Goal: Information Seeking & Learning: Check status

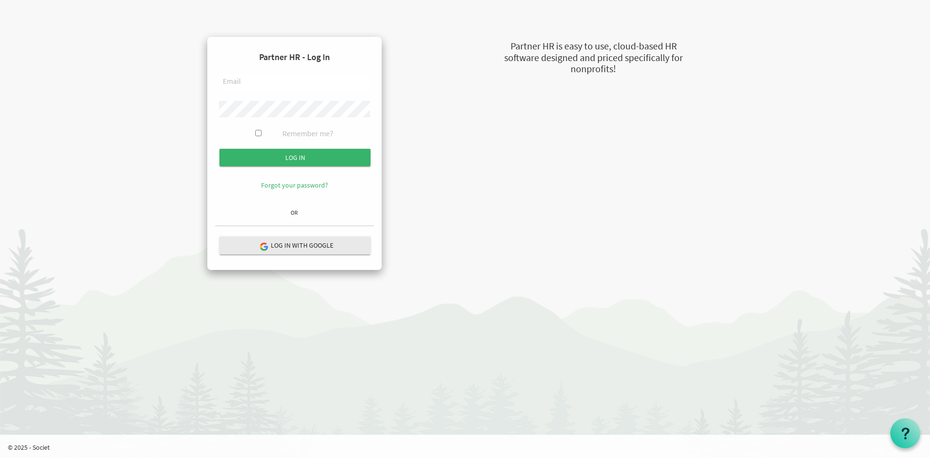
click at [303, 76] on input "text" at bounding box center [294, 82] width 151 height 16
type input "RUSSEL@NEWCIRCLES.CA"
click at [219, 149] on input "Log in" at bounding box center [294, 157] width 151 height 17
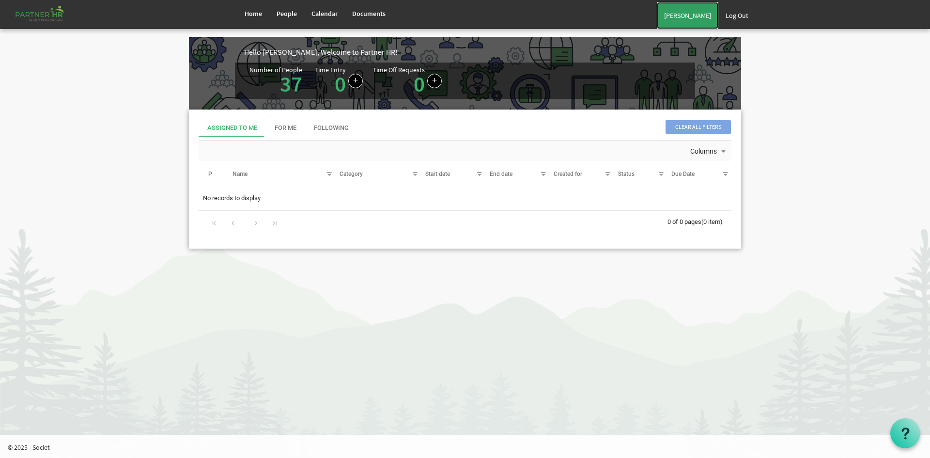
click at [674, 15] on link "[PERSON_NAME]" at bounding box center [687, 15] width 61 height 27
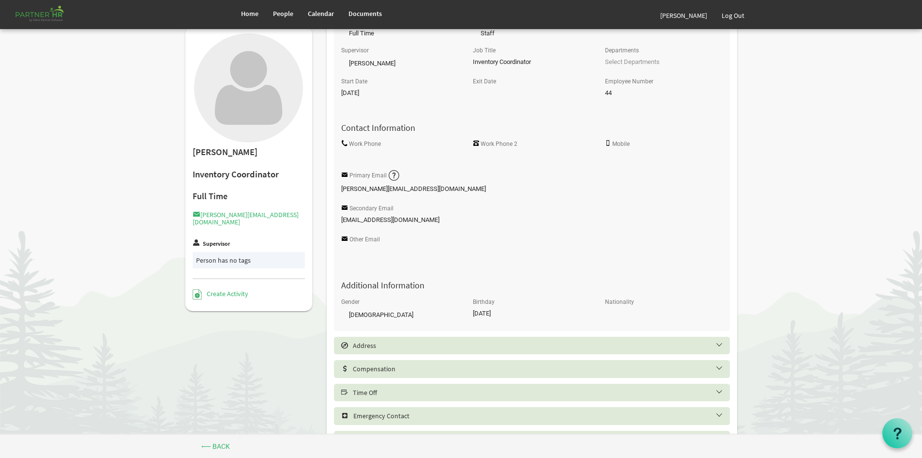
scroll to position [194, 0]
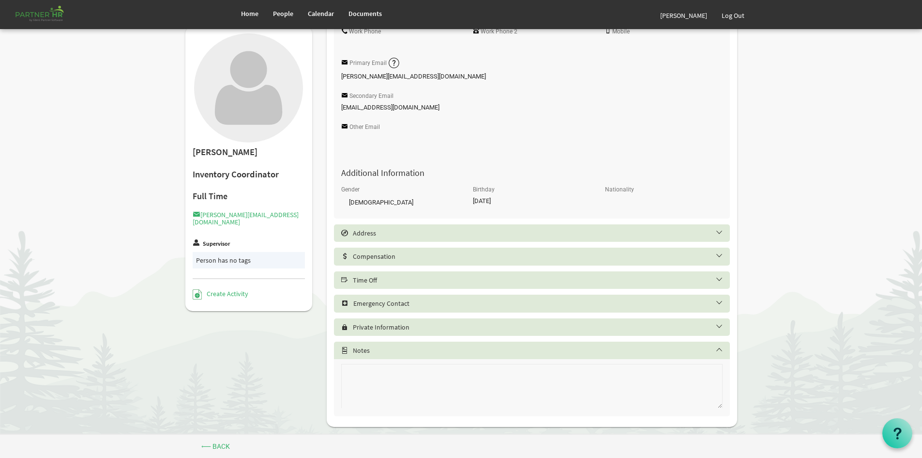
click at [449, 278] on h5 "Time Off" at bounding box center [539, 280] width 396 height 8
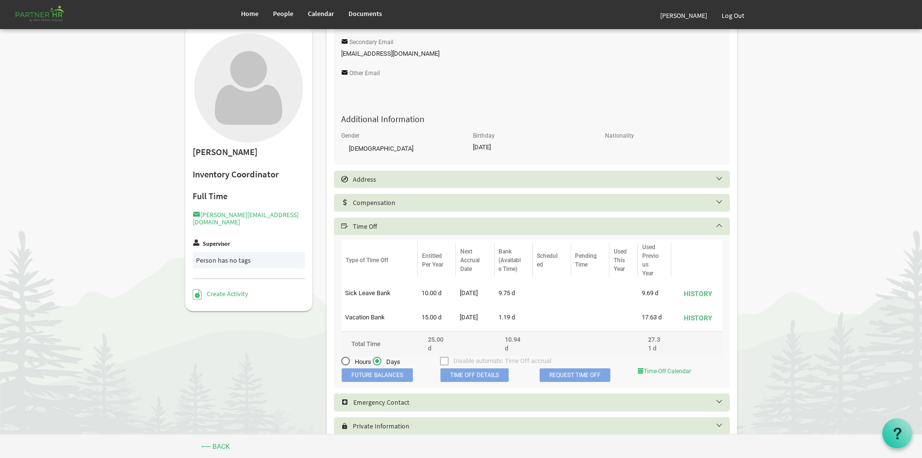
scroll to position [339, 0]
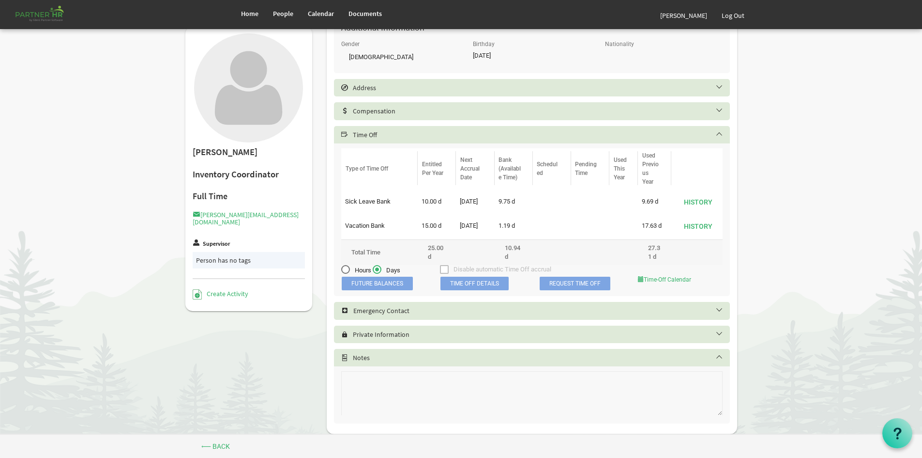
click at [391, 276] on span "Future Balances" at bounding box center [377, 283] width 71 height 14
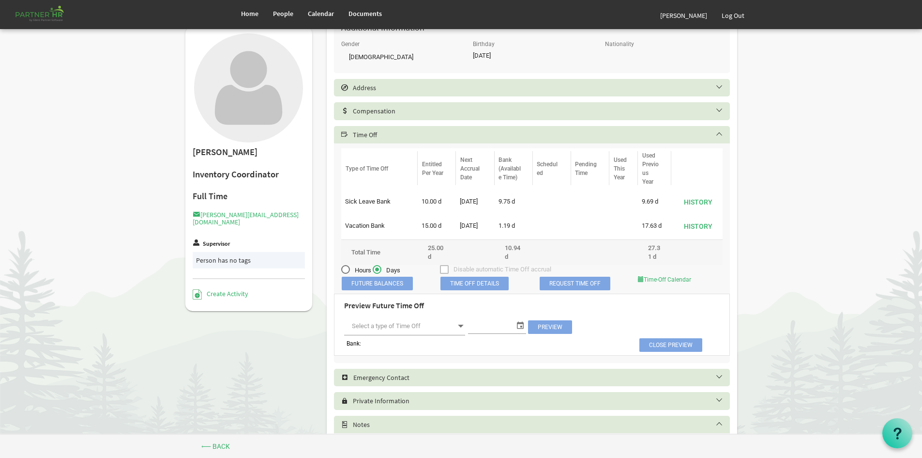
click at [456, 327] on span at bounding box center [404, 326] width 121 height 18
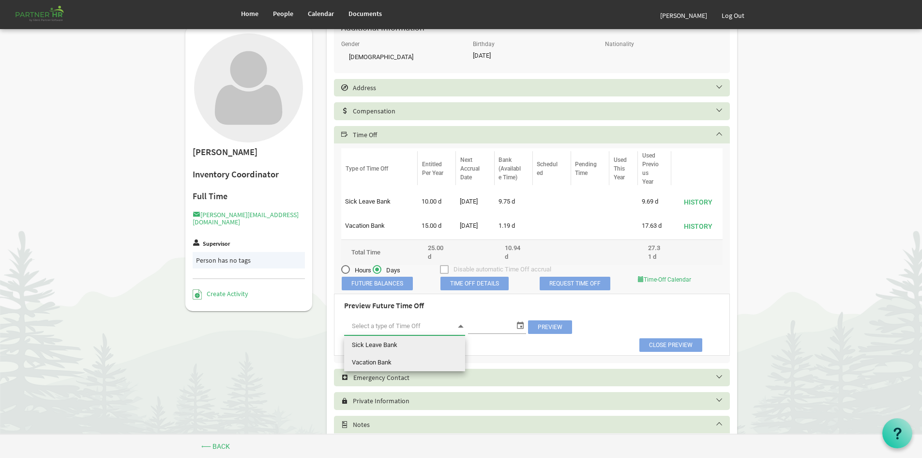
click at [439, 355] on li "Vacation Bank" at bounding box center [404, 361] width 121 height 17
type input "Vacation Bank"
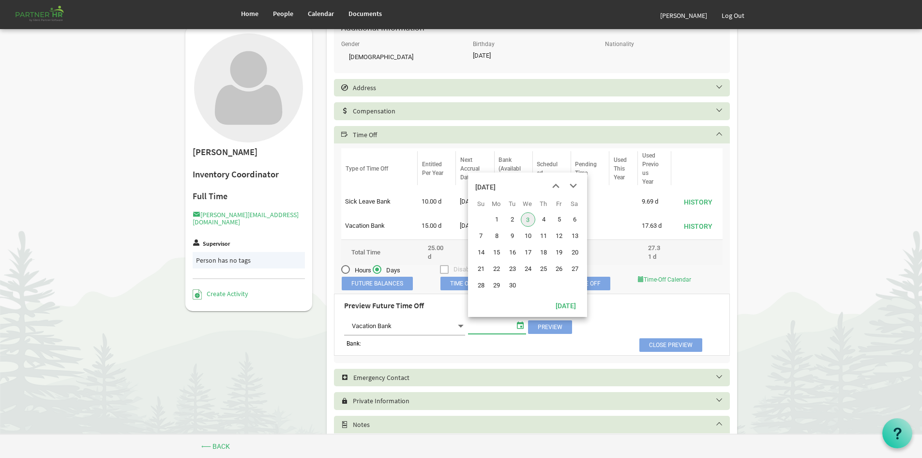
click at [521, 327] on span "select" at bounding box center [521, 325] width 12 height 13
click at [509, 280] on span "30" at bounding box center [513, 285] width 15 height 15
type input "9/30/2025"
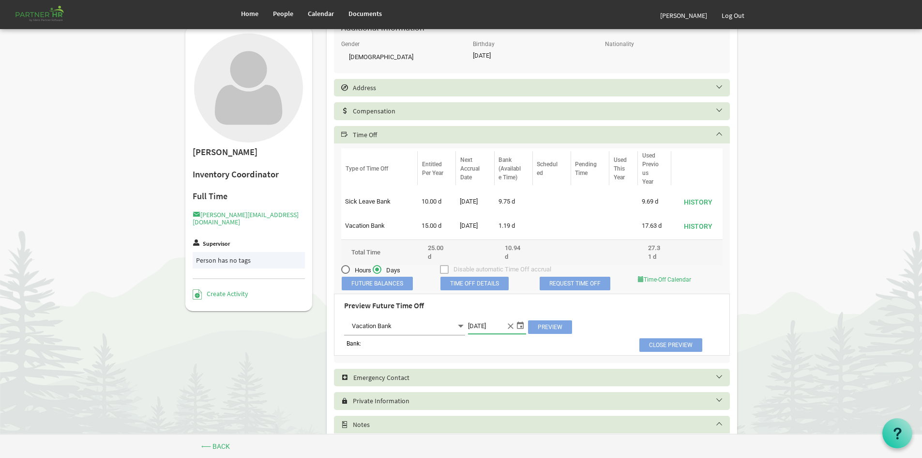
click at [547, 322] on span "Preview" at bounding box center [550, 327] width 44 height 14
click at [430, 328] on span "Vacation Bank Vacation Bank" at bounding box center [404, 326] width 121 height 18
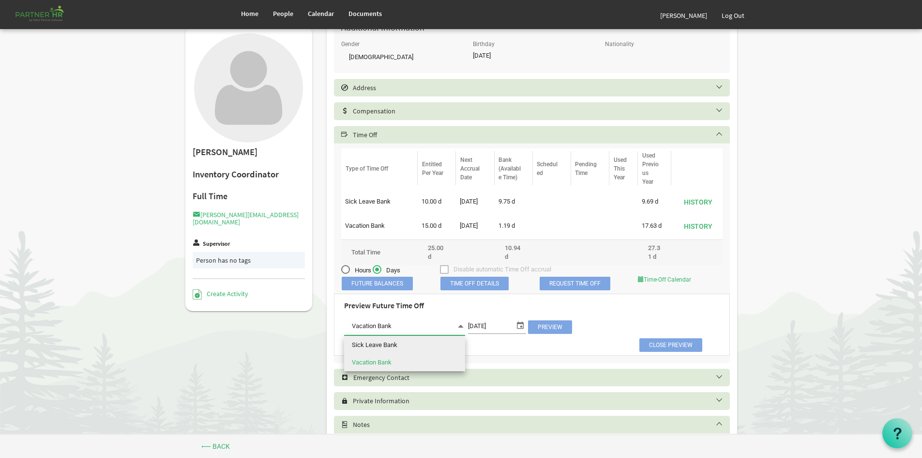
click at [424, 346] on li "Sick Leave Bank" at bounding box center [404, 344] width 121 height 17
type input "Sick Leave Bank"
click at [548, 316] on div "Preview Future Time Off Sick Leave Bank Sick Leave Bank 9/30/2025 Preview" at bounding box center [532, 316] width 390 height 41
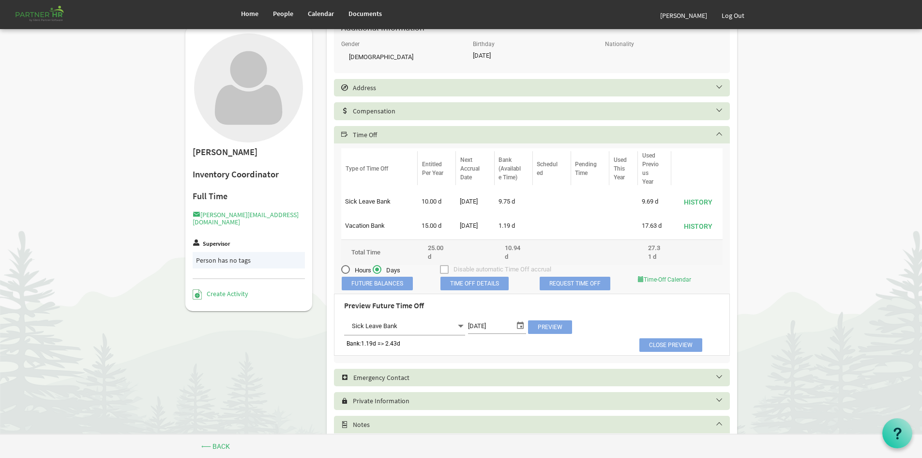
click at [548, 322] on span "Preview" at bounding box center [550, 327] width 44 height 14
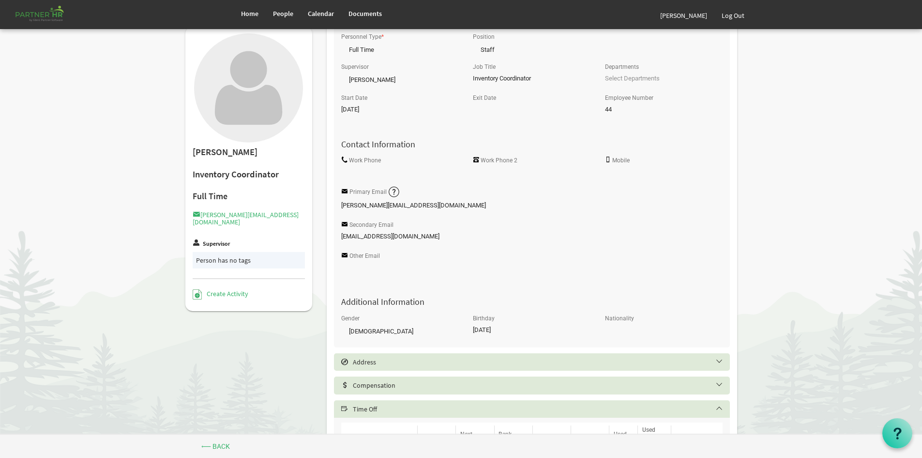
scroll to position [0, 0]
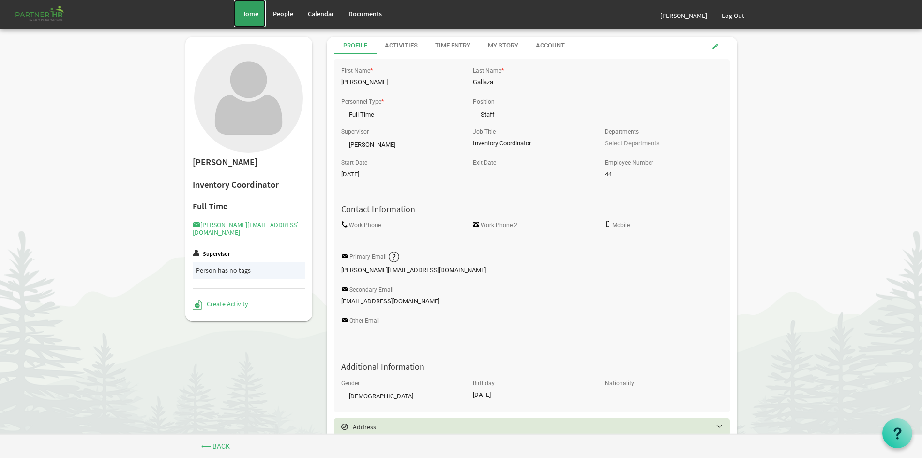
click at [252, 14] on span "Home" at bounding box center [249, 13] width 17 height 9
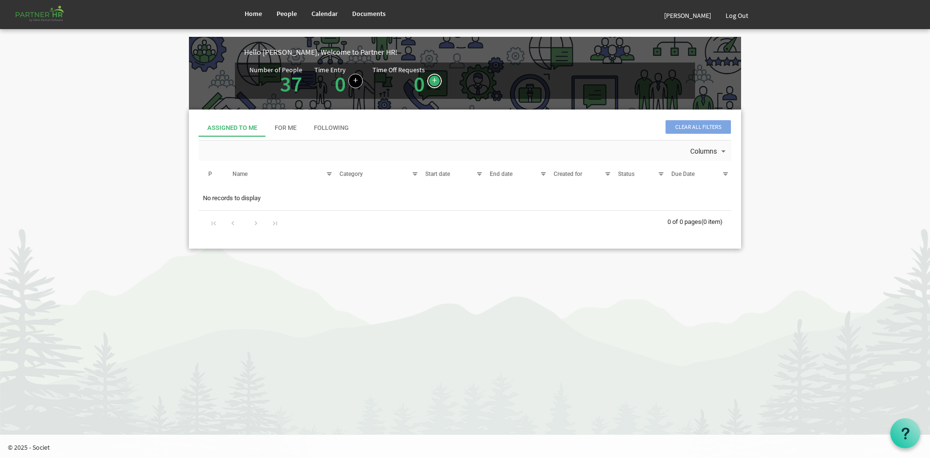
click at [433, 74] on link at bounding box center [434, 81] width 15 height 15
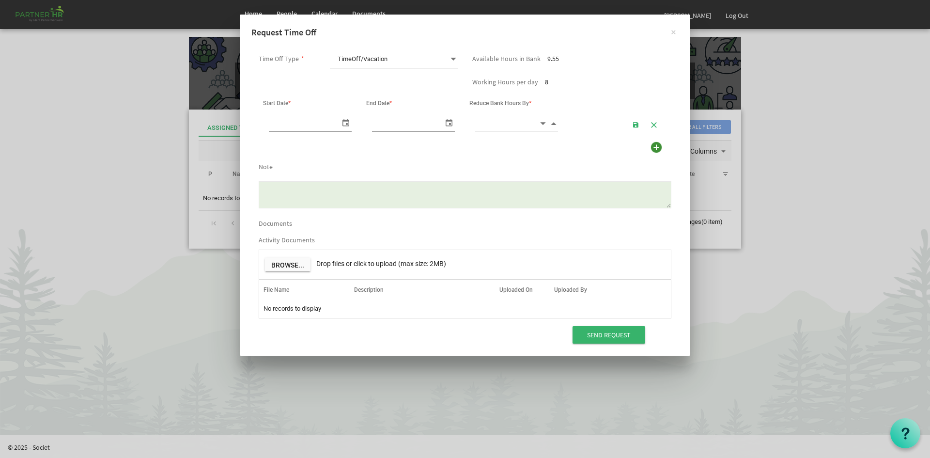
click at [438, 60] on span "TimeOff/Vacation TimeOff/Vacation" at bounding box center [394, 59] width 128 height 18
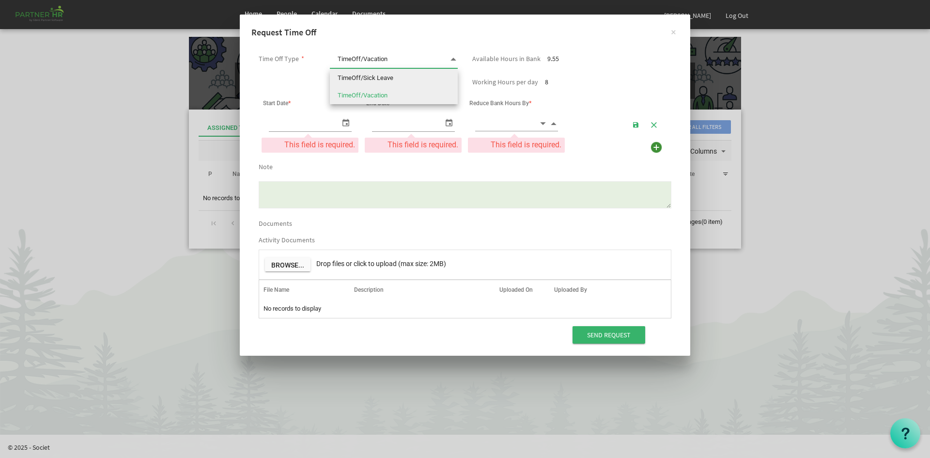
click at [434, 73] on li "TimeOff/Sick Leave" at bounding box center [394, 77] width 128 height 17
type input "TimeOff/Sick Leave"
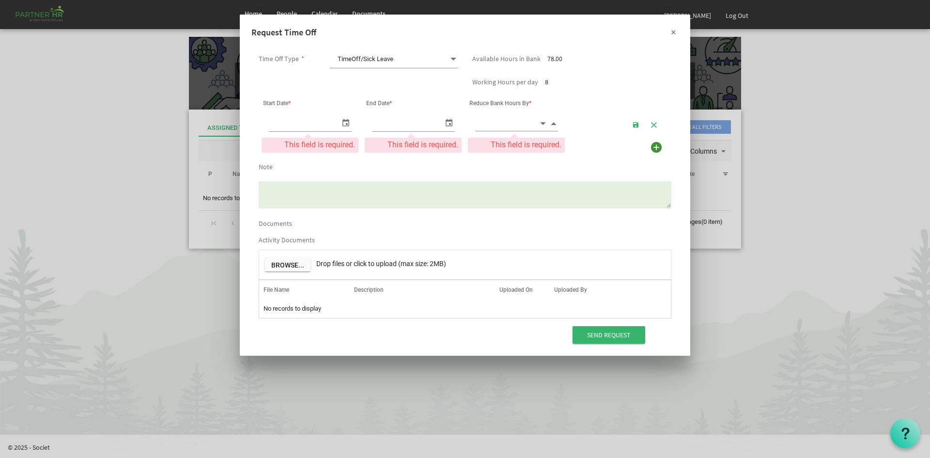
click at [675, 35] on button "×" at bounding box center [673, 31] width 24 height 24
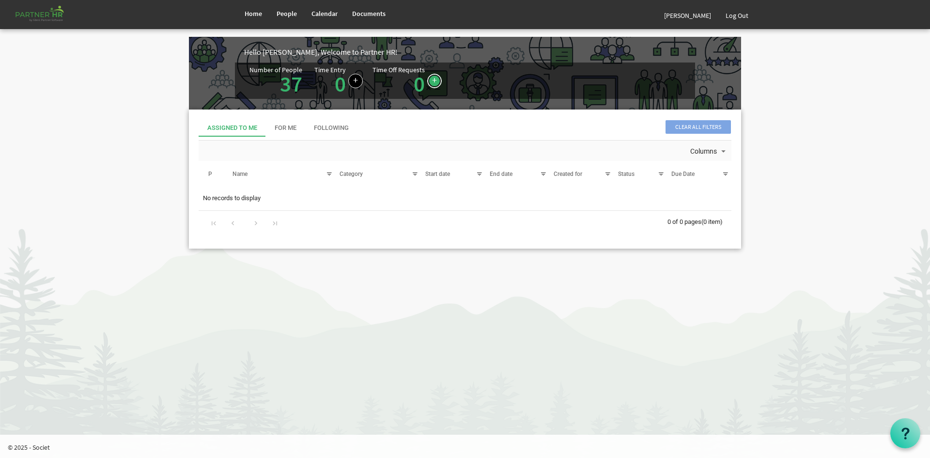
click at [429, 82] on link at bounding box center [434, 81] width 15 height 15
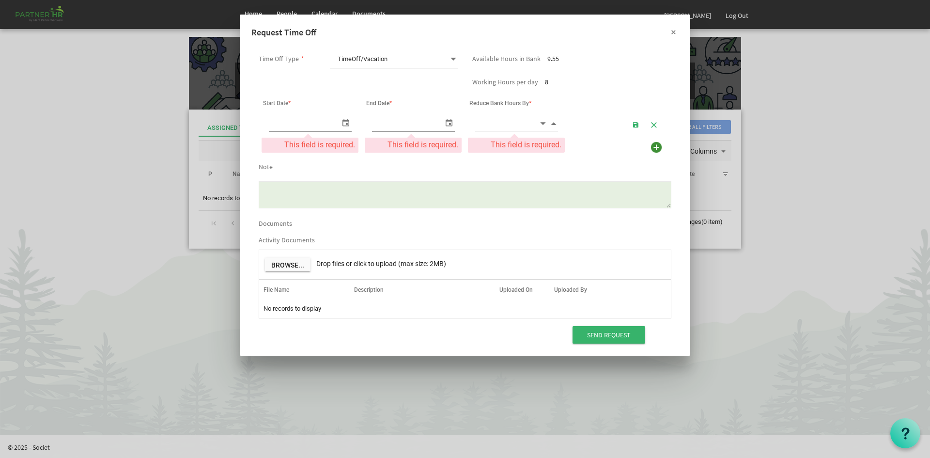
click at [678, 28] on button "×" at bounding box center [673, 31] width 24 height 24
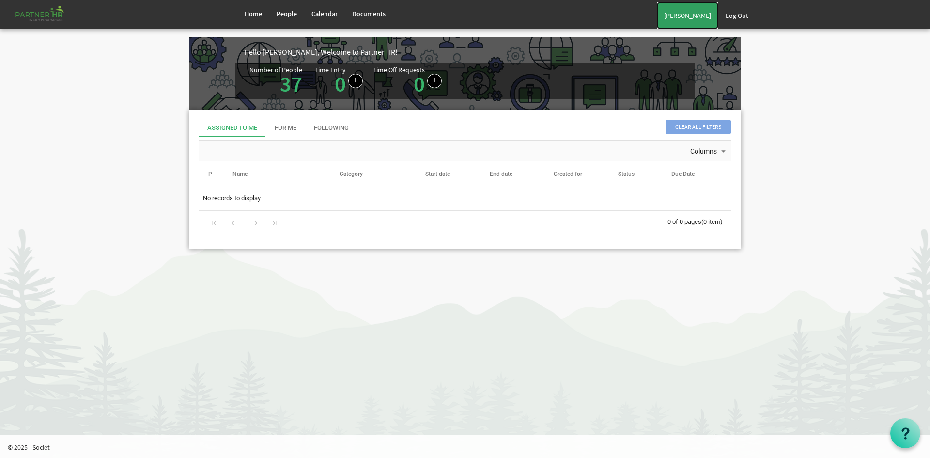
click at [688, 16] on link "Russel Gallaza" at bounding box center [687, 15] width 61 height 27
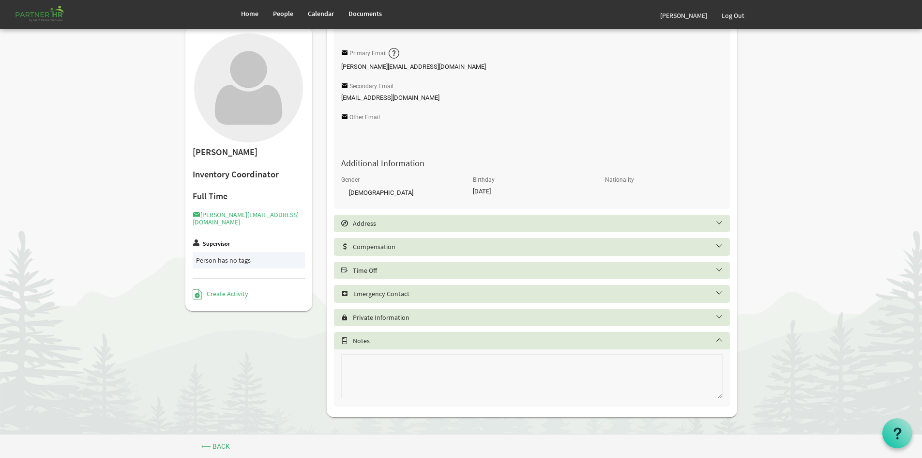
scroll to position [205, 0]
click at [636, 229] on div "Address" at bounding box center [532, 221] width 396 height 17
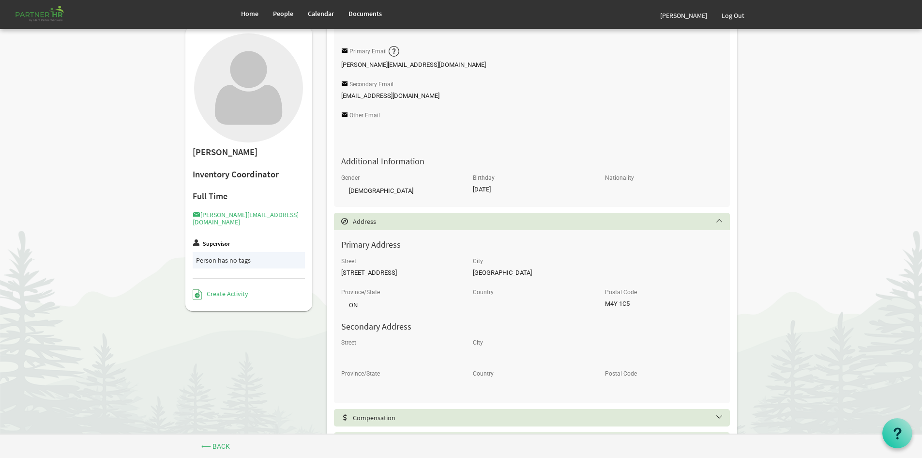
click at [639, 226] on div "Address" at bounding box center [532, 221] width 396 height 17
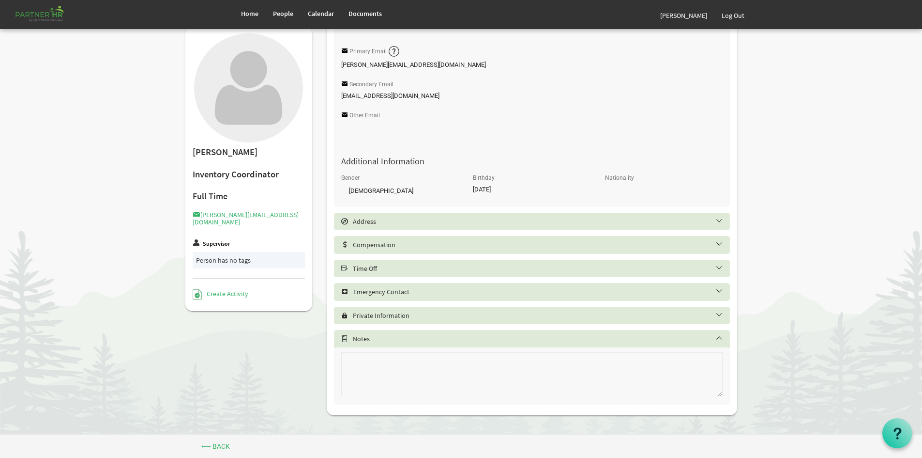
click at [641, 252] on div "Compensation" at bounding box center [532, 244] width 396 height 17
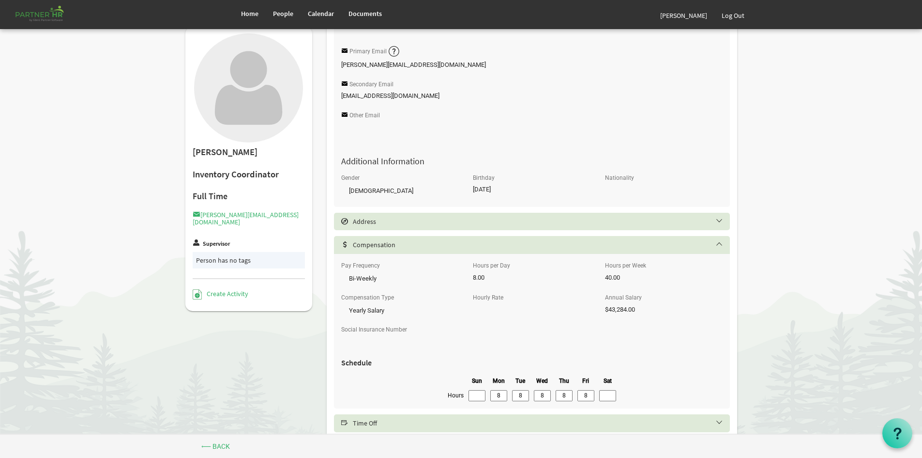
click at [641, 252] on div "Compensation" at bounding box center [532, 244] width 396 height 17
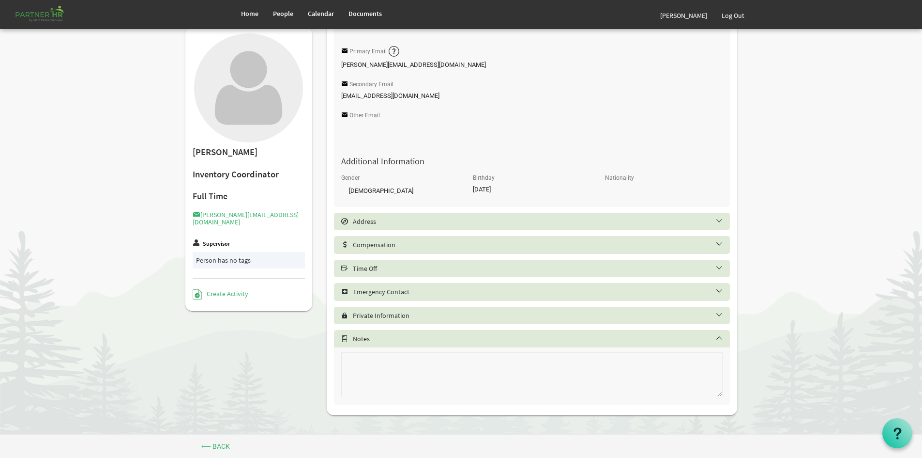
click at [531, 274] on div "Time Off" at bounding box center [532, 268] width 396 height 17
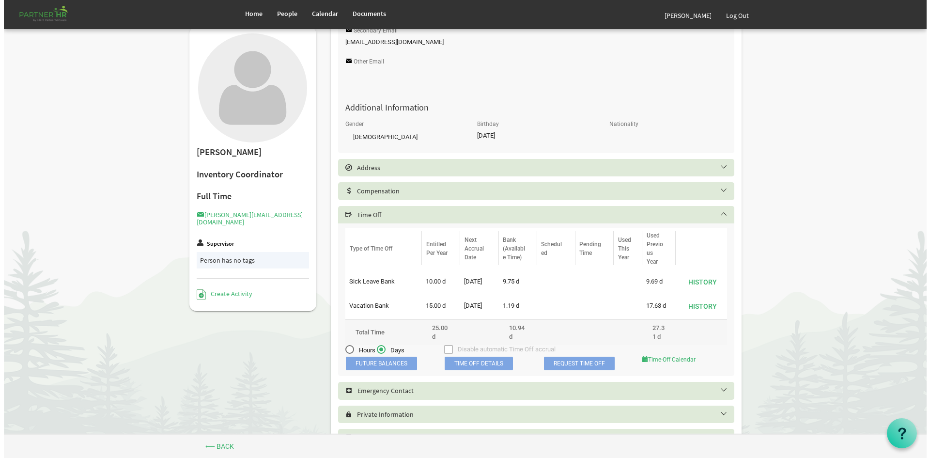
scroll to position [351, 0]
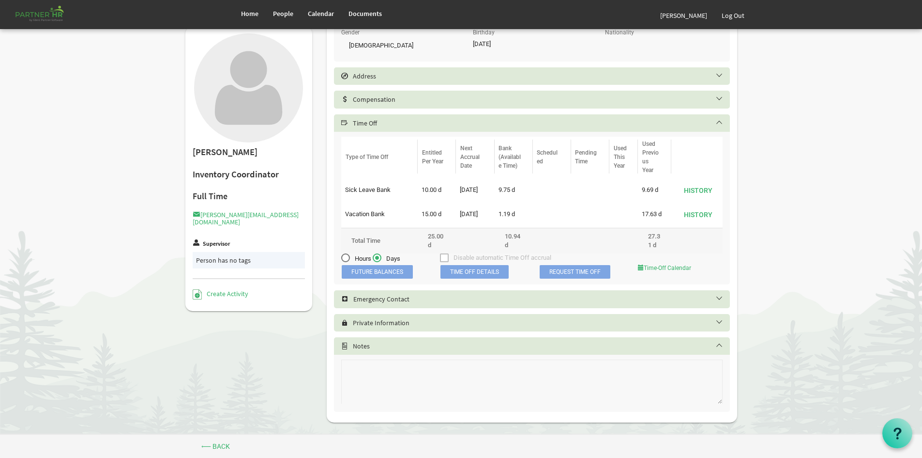
click at [368, 271] on span "Future Balances" at bounding box center [377, 272] width 71 height 14
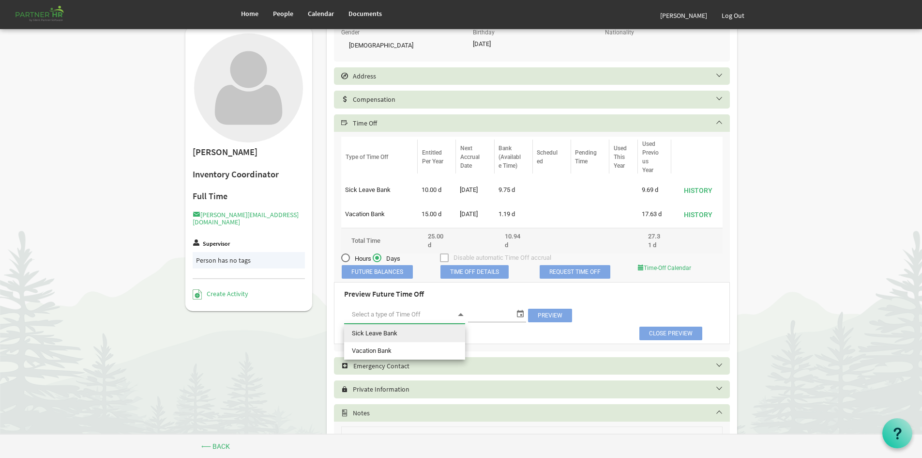
click at [452, 320] on span at bounding box center [404, 315] width 121 height 18
click at [432, 356] on li "Vacation Bank" at bounding box center [404, 350] width 121 height 17
type input "Vacation Bank"
click at [524, 307] on span "select" at bounding box center [521, 313] width 12 height 13
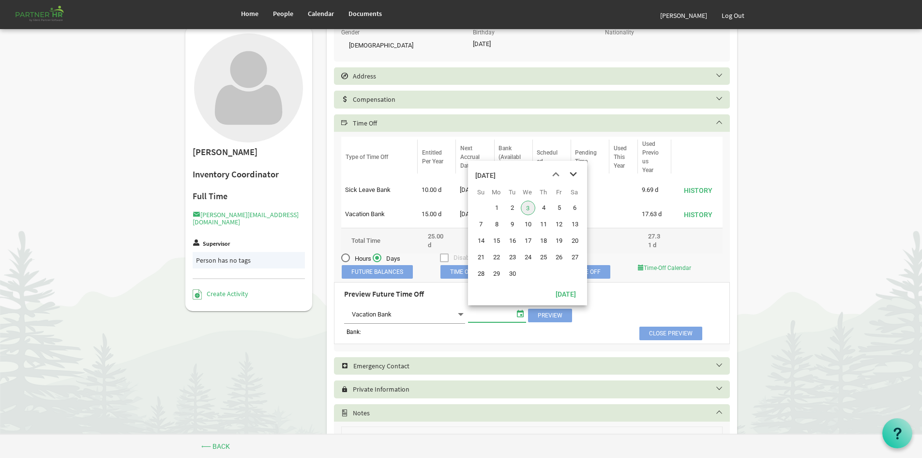
click at [569, 173] on span "next month" at bounding box center [573, 174] width 17 height 17
click at [528, 276] on span "31" at bounding box center [528, 273] width 15 height 15
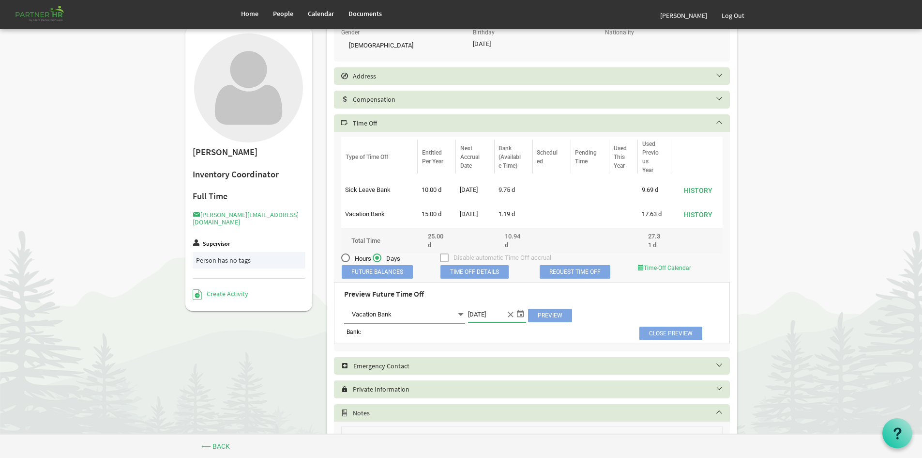
click at [552, 317] on span "Preview" at bounding box center [550, 315] width 44 height 14
click at [518, 316] on span "select" at bounding box center [521, 313] width 12 height 13
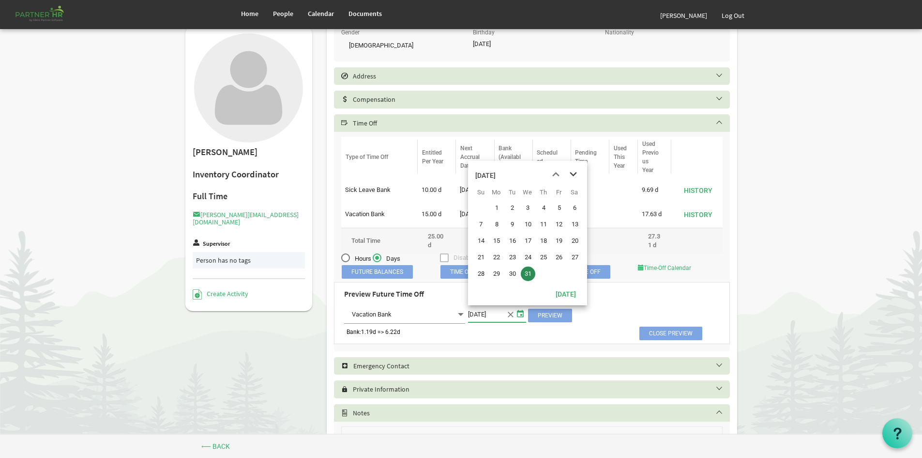
click at [573, 172] on span "next month" at bounding box center [573, 174] width 17 height 17
click at [573, 271] on span "31" at bounding box center [575, 273] width 15 height 15
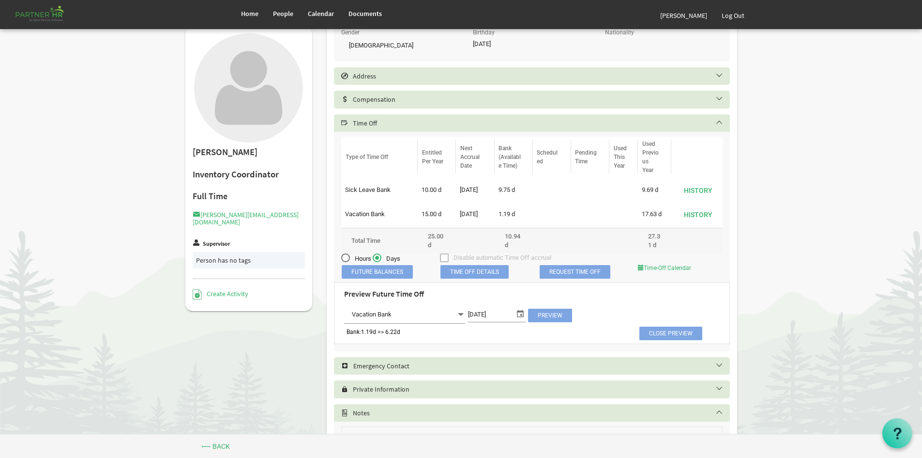
click at [550, 315] on span "Preview" at bounding box center [550, 315] width 44 height 14
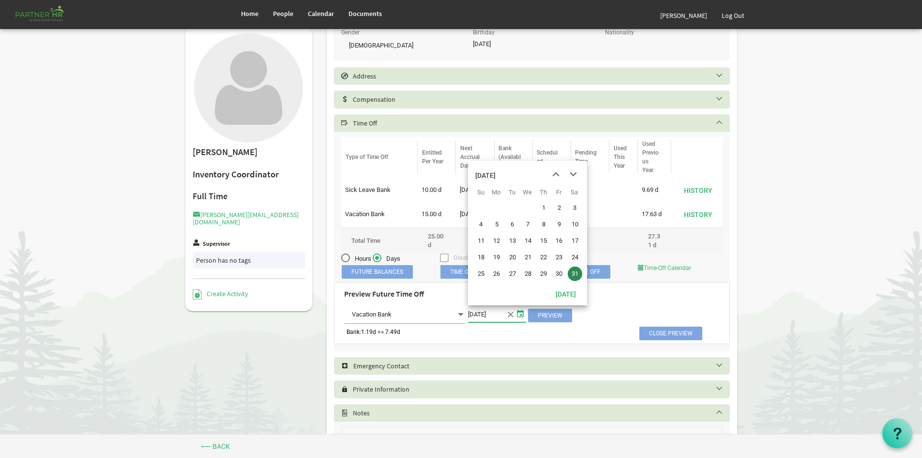
click at [518, 315] on span "select" at bounding box center [521, 313] width 12 height 13
click at [580, 171] on span "next month" at bounding box center [573, 174] width 17 height 17
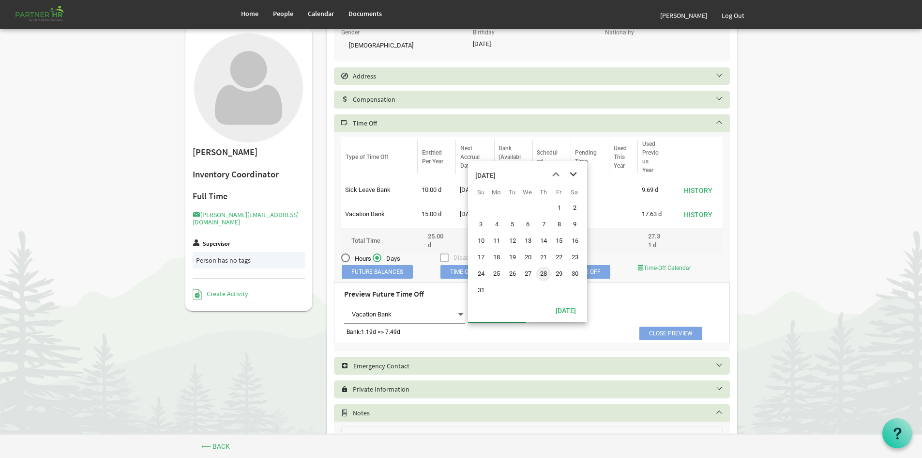
click at [580, 171] on span "next month" at bounding box center [573, 174] width 17 height 17
click at [574, 171] on span "next month" at bounding box center [573, 174] width 17 height 17
click at [497, 285] on span "31" at bounding box center [497, 290] width 15 height 15
type input "8/31/2026"
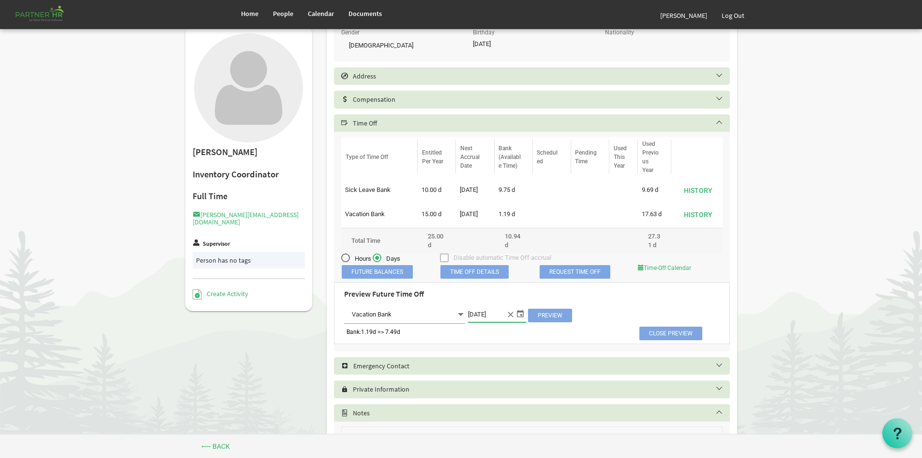
click at [540, 318] on span "Preview" at bounding box center [550, 315] width 44 height 14
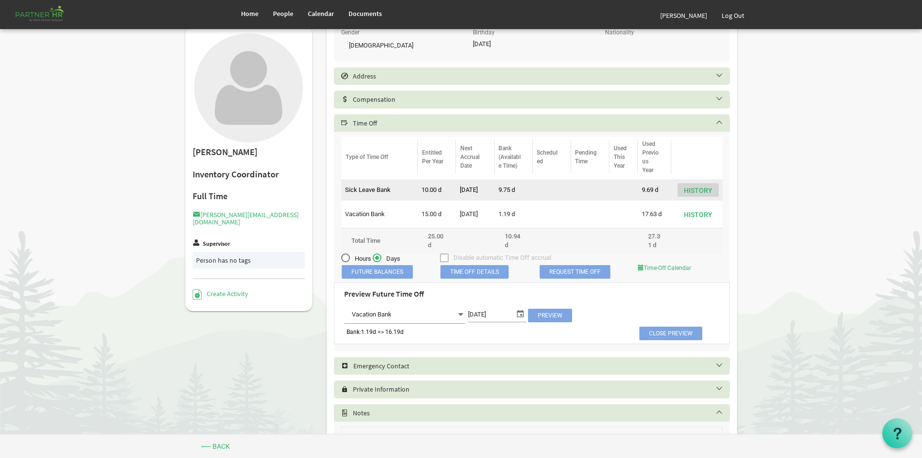
click at [698, 190] on button "History" at bounding box center [698, 190] width 41 height 14
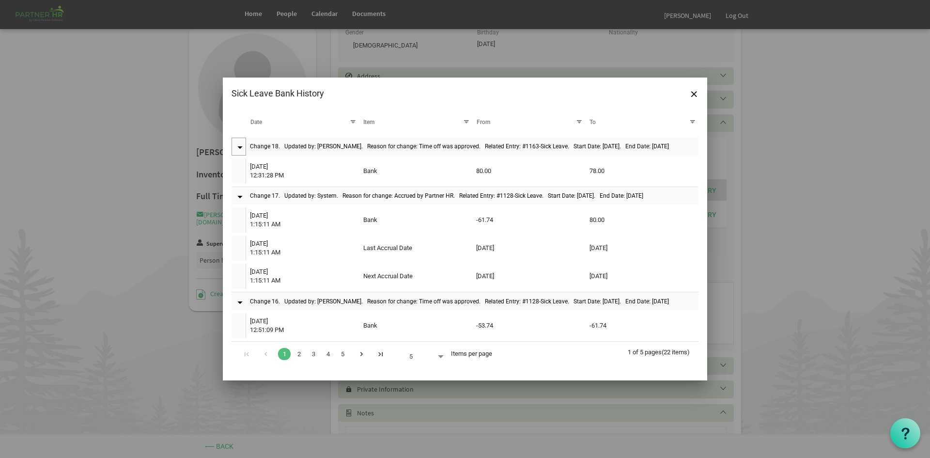
click at [438, 355] on span at bounding box center [440, 357] width 9 height 14
click at [429, 432] on li "50" at bounding box center [423, 427] width 44 height 17
type input "50"
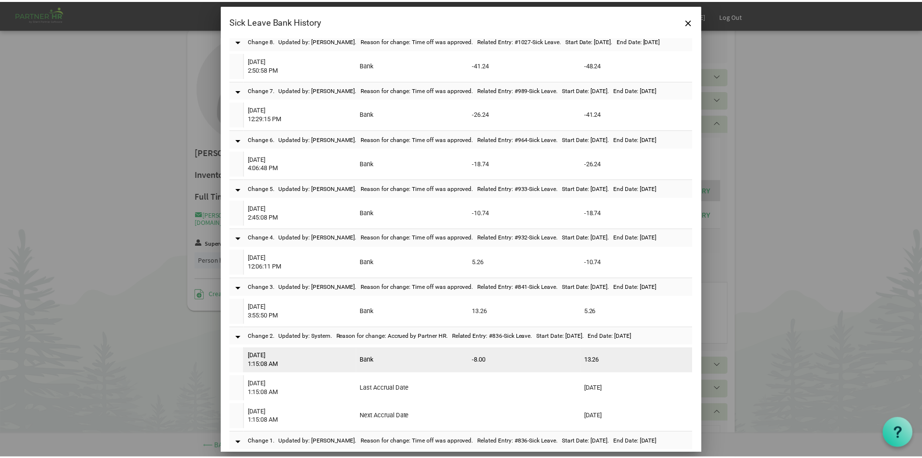
scroll to position [650, 0]
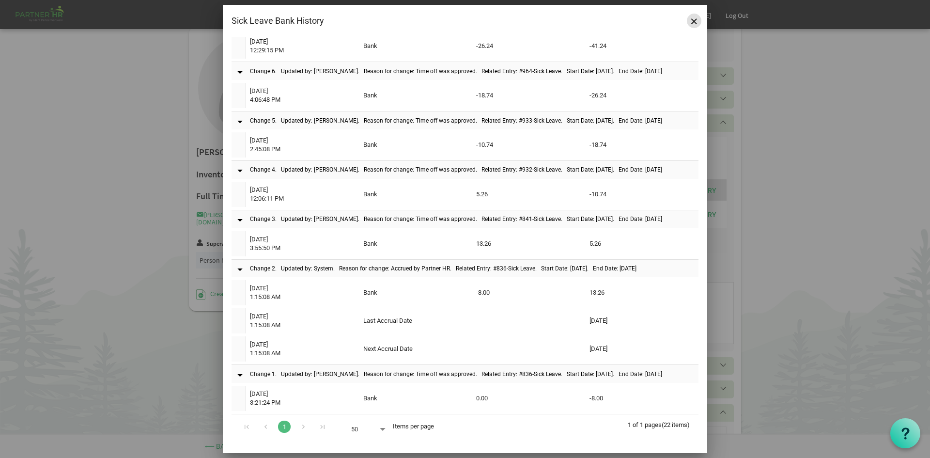
click at [696, 23] on span "Close" at bounding box center [694, 21] width 6 height 6
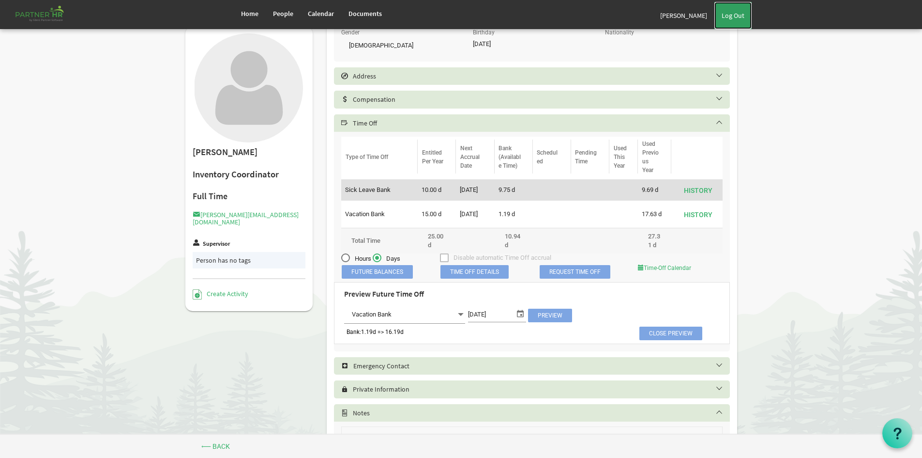
click at [729, 19] on link "Log Out" at bounding box center [733, 15] width 37 height 27
click at [255, 10] on span "Home" at bounding box center [249, 13] width 17 height 9
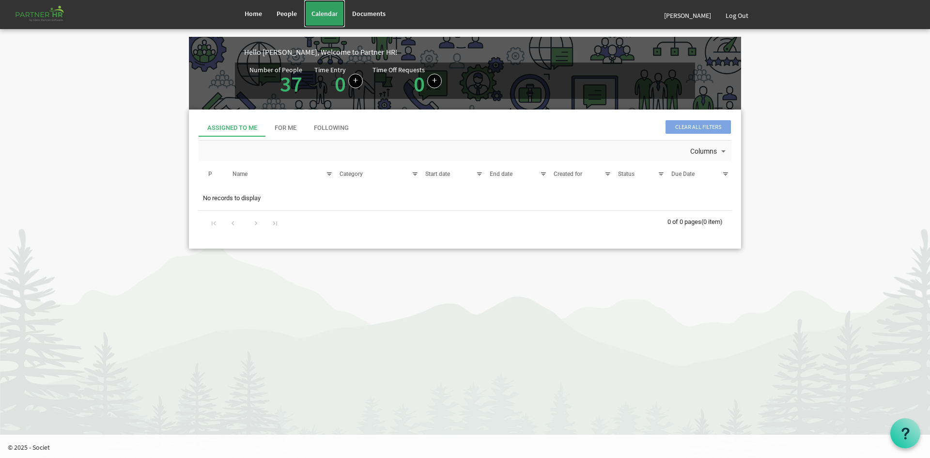
click at [331, 7] on link "Calendar" at bounding box center [324, 13] width 41 height 27
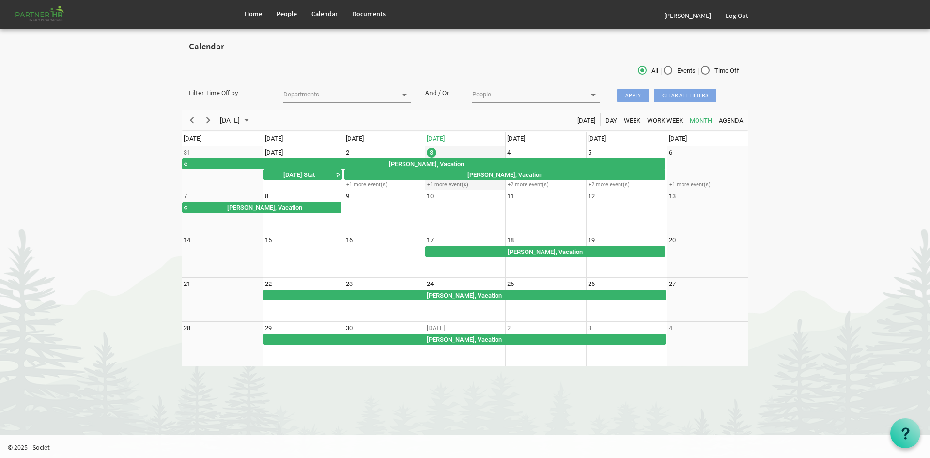
click at [438, 184] on div "+1 more event(s)" at bounding box center [465, 184] width 80 height 7
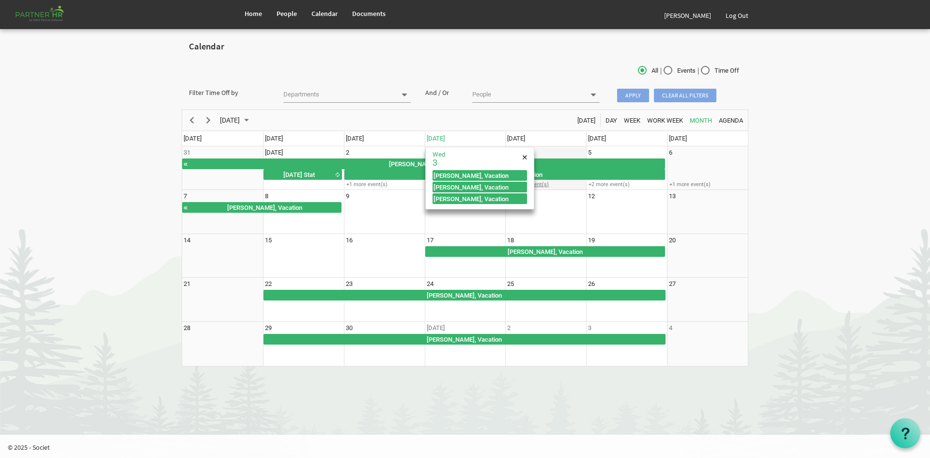
click at [557, 185] on div "+2 more event(s)" at bounding box center [546, 184] width 80 height 7
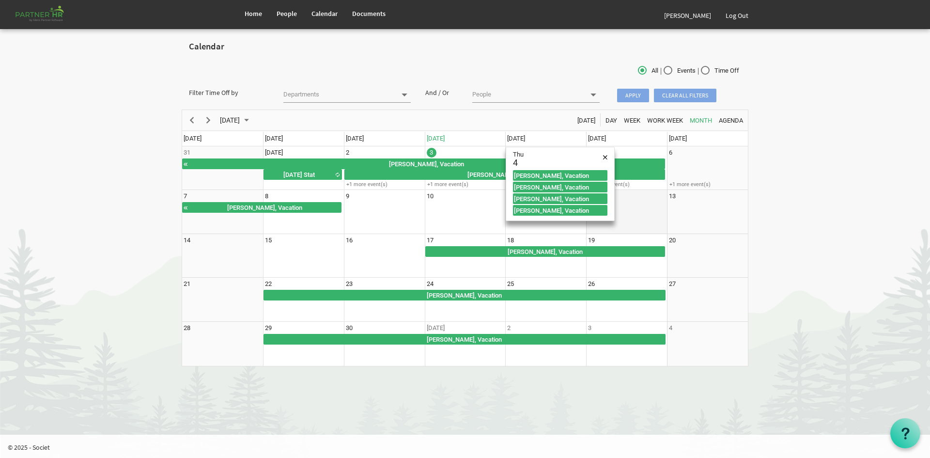
click at [631, 215] on td "12" at bounding box center [626, 212] width 81 height 44
click at [376, 217] on td "9" at bounding box center [384, 212] width 81 height 44
click at [604, 155] on span "of September 2025" at bounding box center [605, 157] width 4 height 13
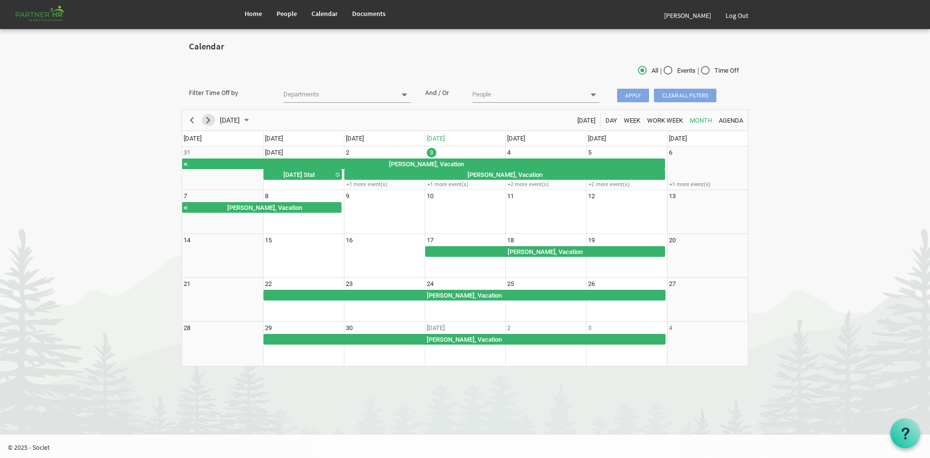
click at [203, 114] on div "next period" at bounding box center [208, 120] width 16 height 20
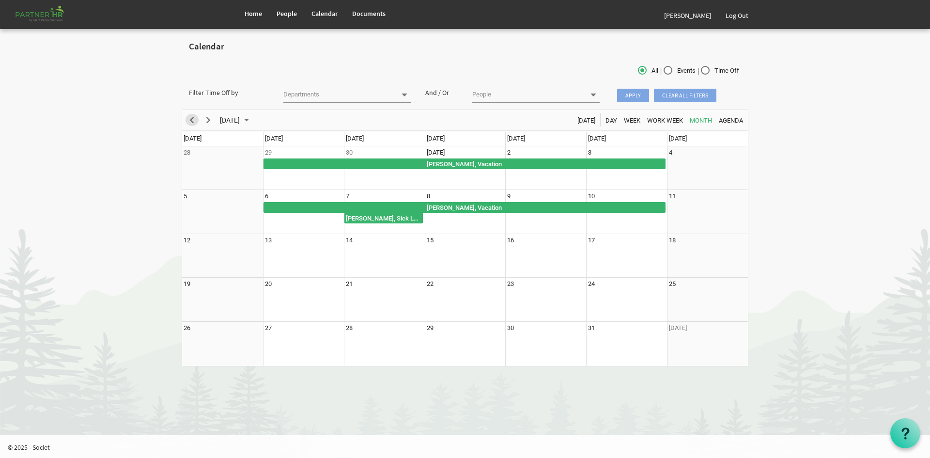
click at [195, 116] on span "Previous" at bounding box center [192, 120] width 12 height 12
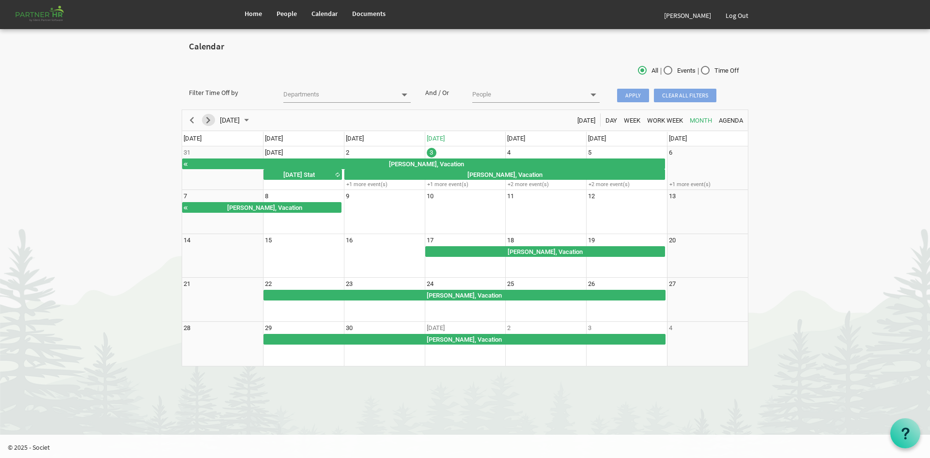
click at [206, 118] on span "Next" at bounding box center [208, 120] width 12 height 12
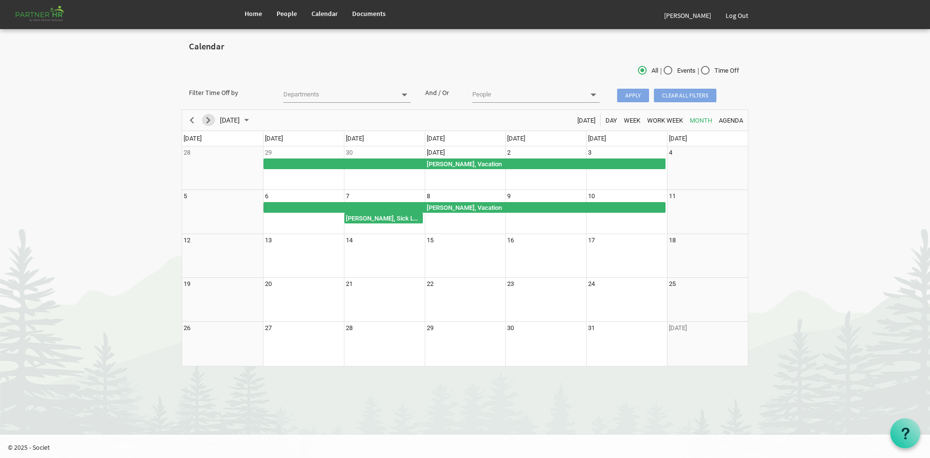
click at [206, 118] on span "Next" at bounding box center [208, 120] width 12 height 12
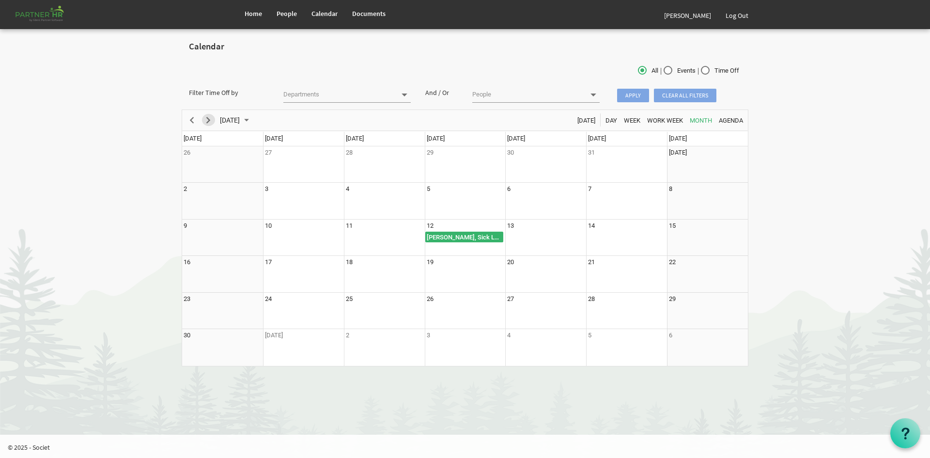
click at [206, 118] on span "Next" at bounding box center [208, 120] width 12 height 12
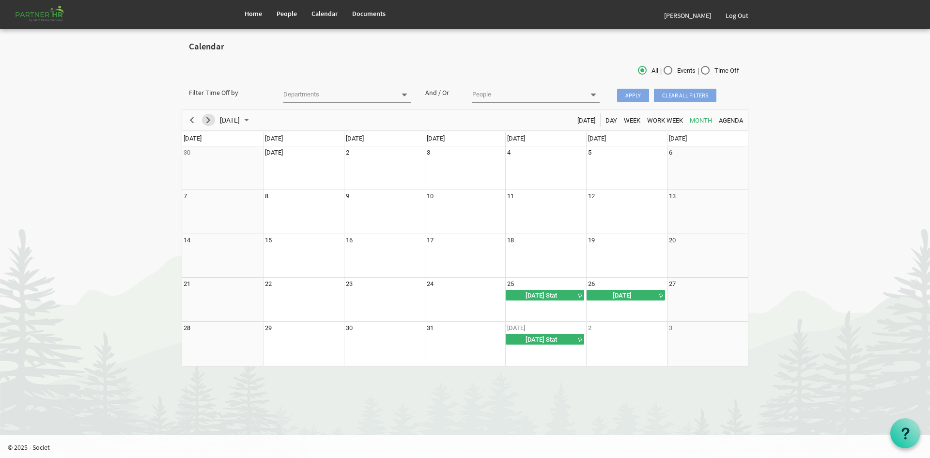
click at [206, 118] on span "Next" at bounding box center [208, 120] width 12 height 12
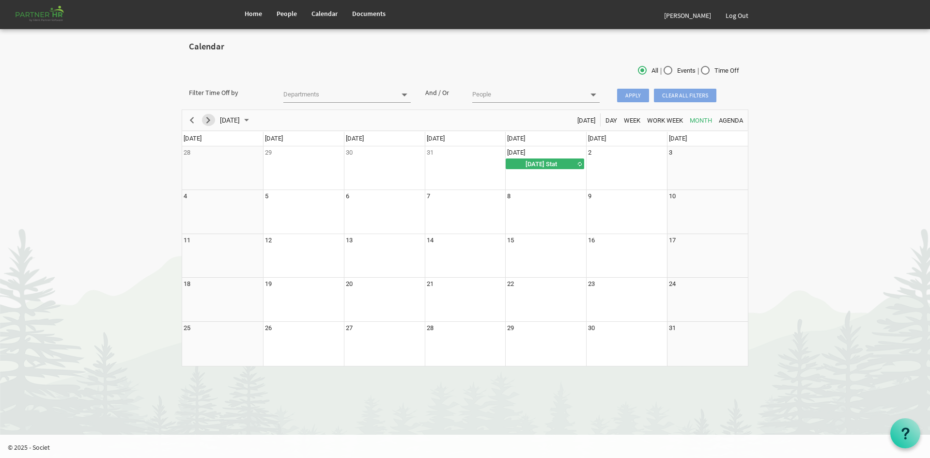
click at [206, 118] on span "Next" at bounding box center [208, 120] width 12 height 12
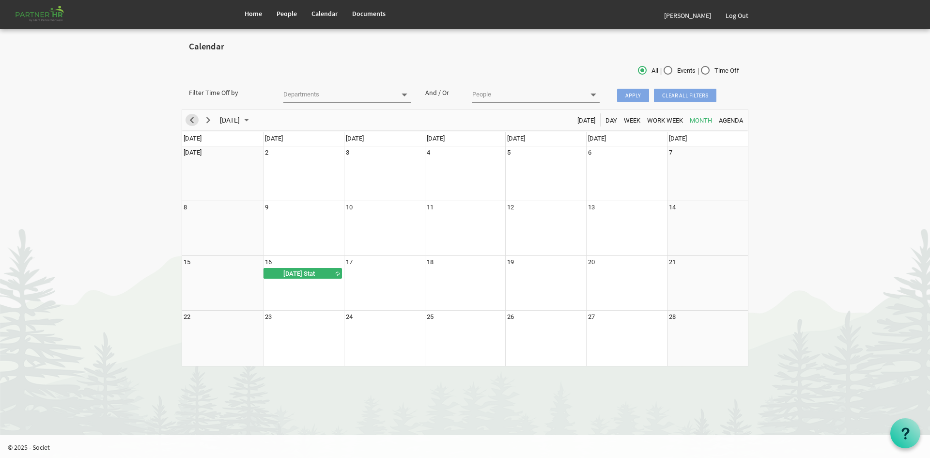
click at [186, 119] on span "Previous" at bounding box center [192, 120] width 12 height 12
click at [186, 119] on schedule "January 2026 Today Day Week Work Week Month Agenda Sunday Monday Tuesday Wednes…" at bounding box center [465, 237] width 567 height 257
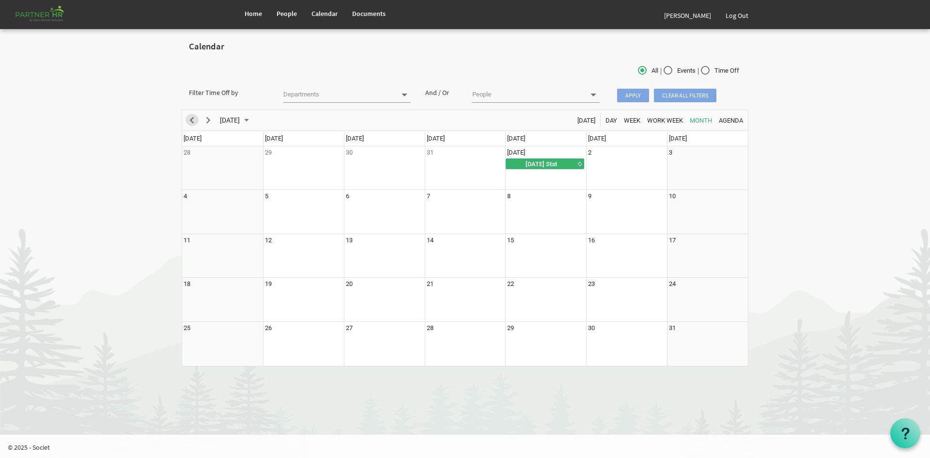
click at [186, 119] on span "Previous" at bounding box center [192, 120] width 12 height 12
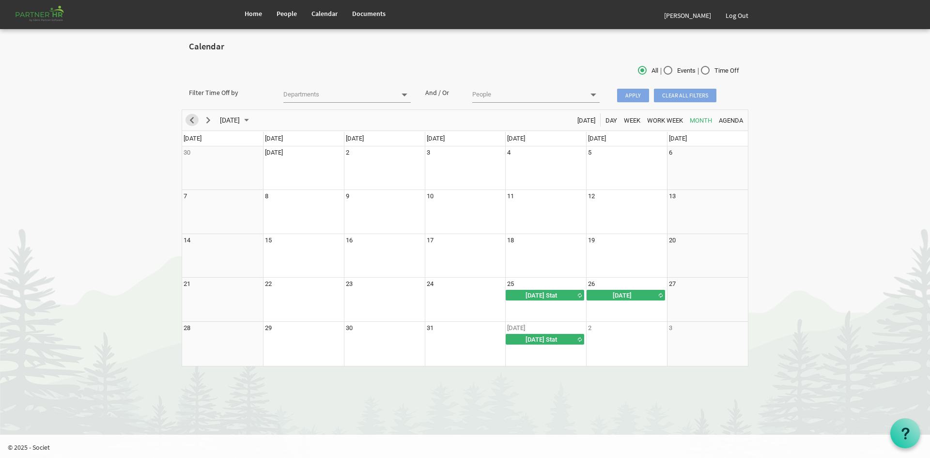
click at [186, 119] on span "Previous" at bounding box center [192, 120] width 12 height 12
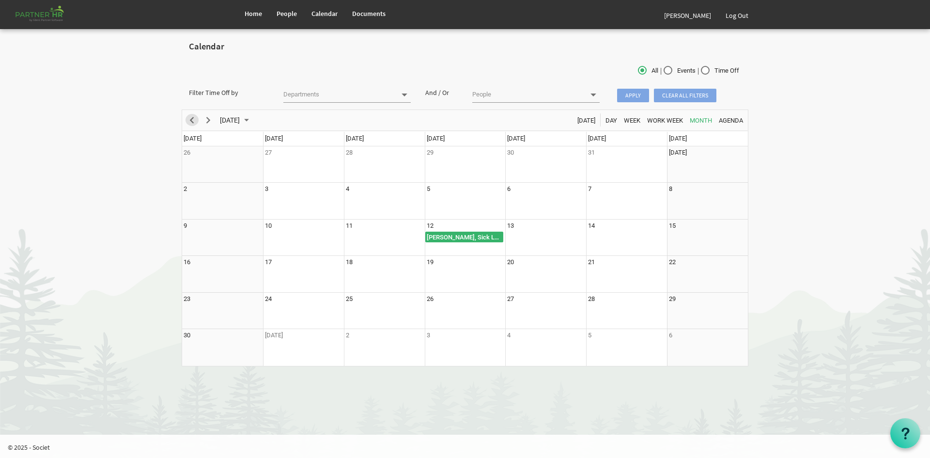
click at [186, 119] on span "Previous" at bounding box center [192, 120] width 12 height 12
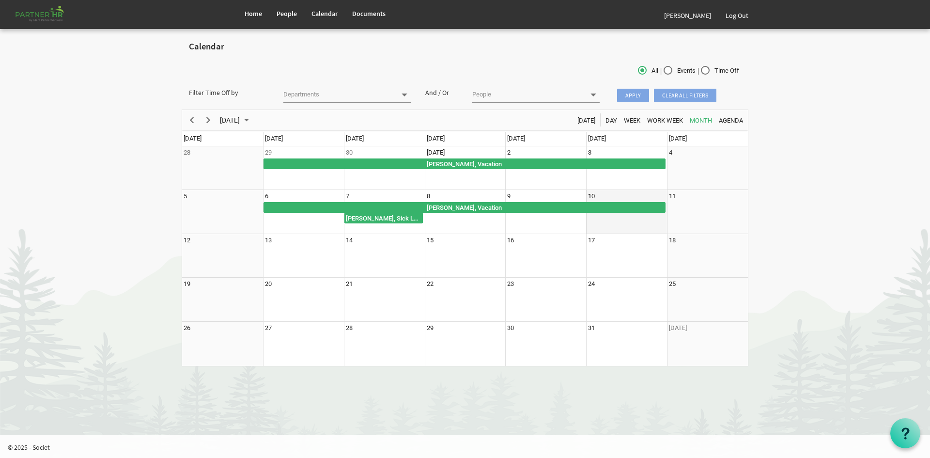
click at [607, 224] on td "10" at bounding box center [626, 212] width 81 height 44
click at [194, 118] on span "Previous" at bounding box center [192, 120] width 12 height 12
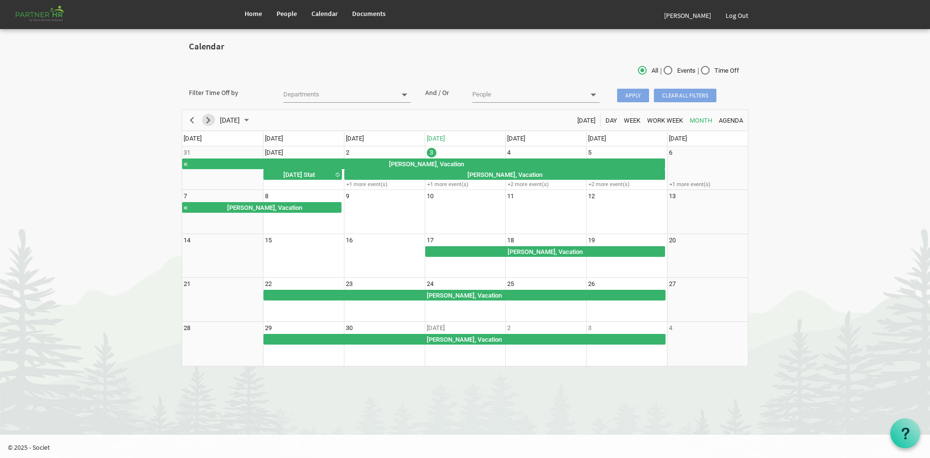
click at [212, 118] on span "Next" at bounding box center [208, 120] width 12 height 12
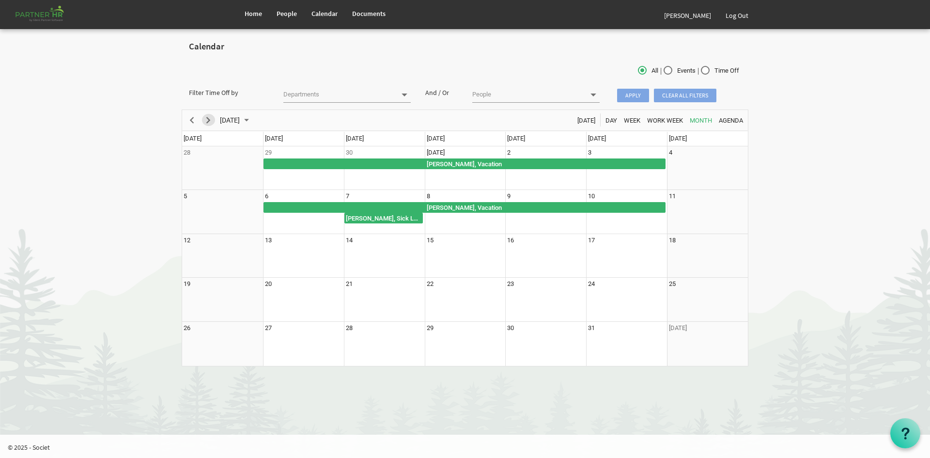
click at [212, 118] on span "Next" at bounding box center [208, 120] width 12 height 12
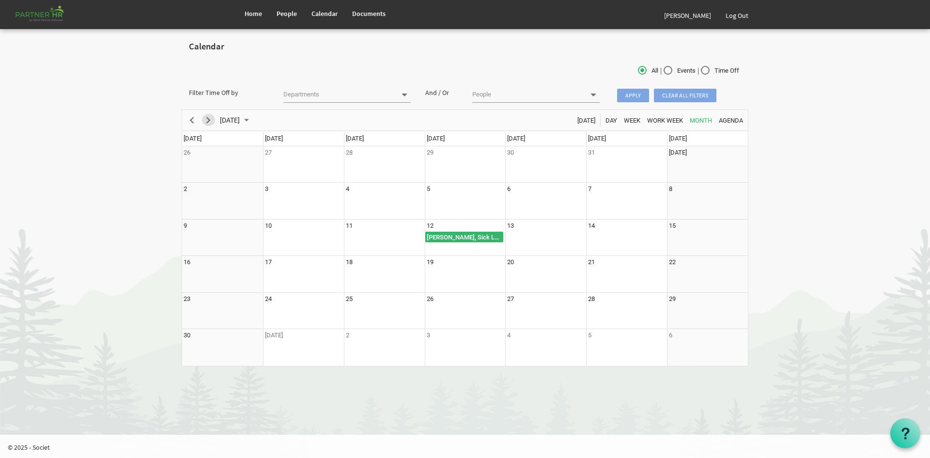
click at [212, 118] on span "Next" at bounding box center [208, 120] width 12 height 12
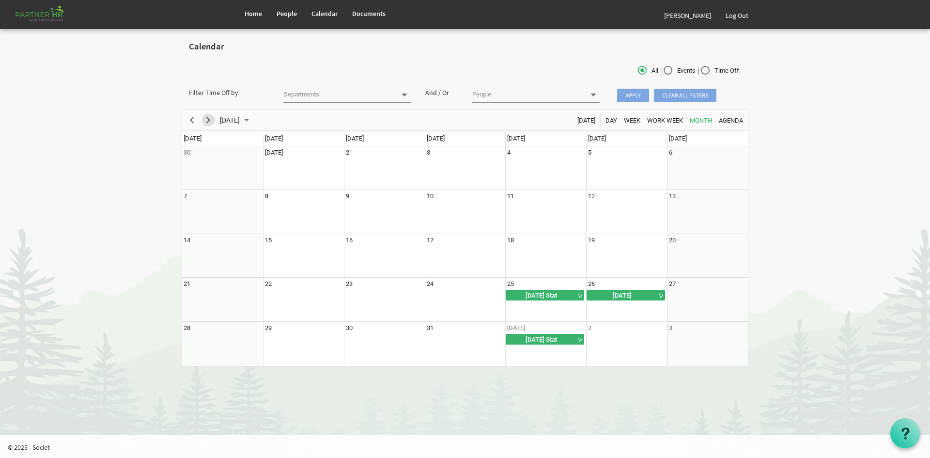
click at [212, 118] on span "Next" at bounding box center [208, 120] width 12 height 12
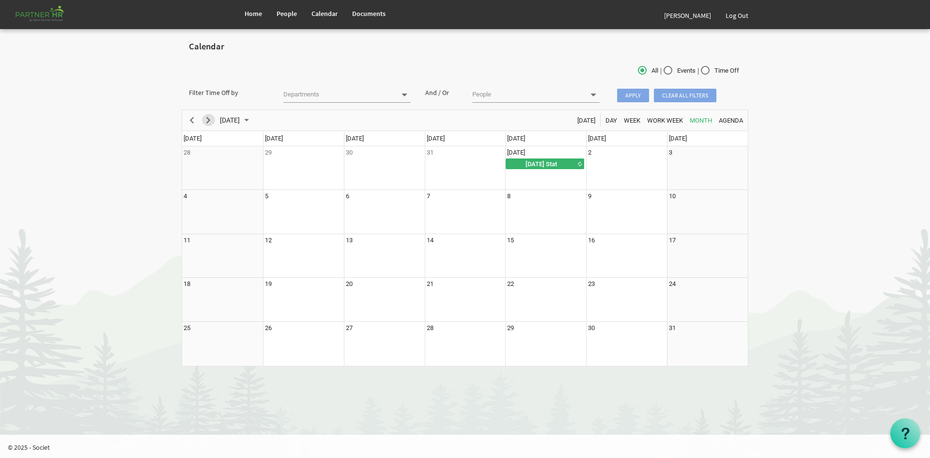
click at [212, 118] on span "Next" at bounding box center [208, 120] width 12 height 12
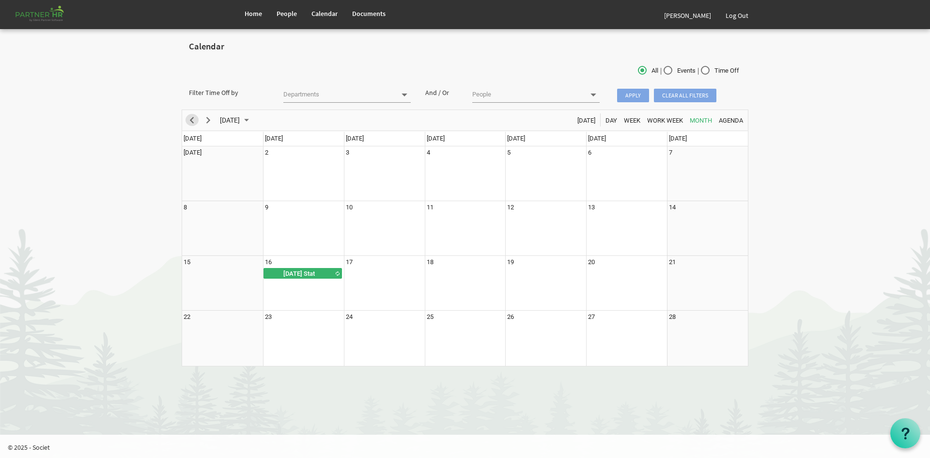
click at [193, 118] on span "Previous" at bounding box center [192, 120] width 12 height 12
click at [193, 118] on schedule "January 2026 Today Day Week Work Week Month Agenda Sunday Monday Tuesday Wednes…" at bounding box center [465, 237] width 567 height 257
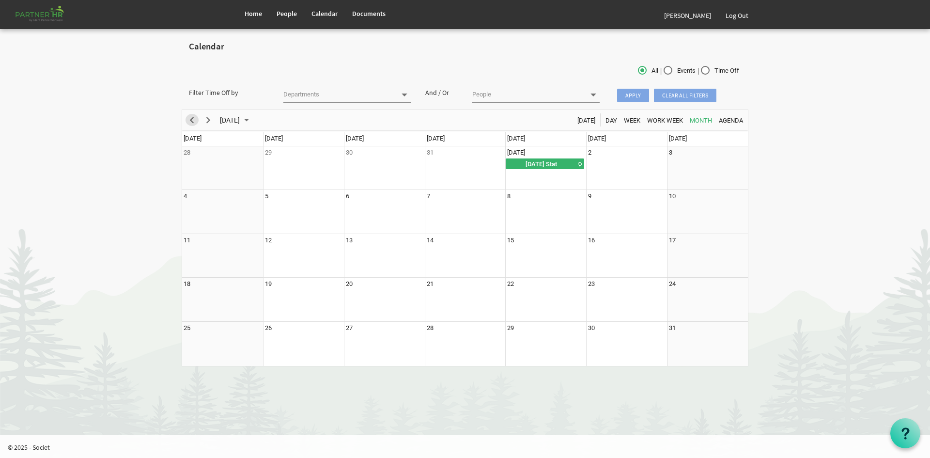
click at [193, 118] on span "Previous" at bounding box center [192, 120] width 12 height 12
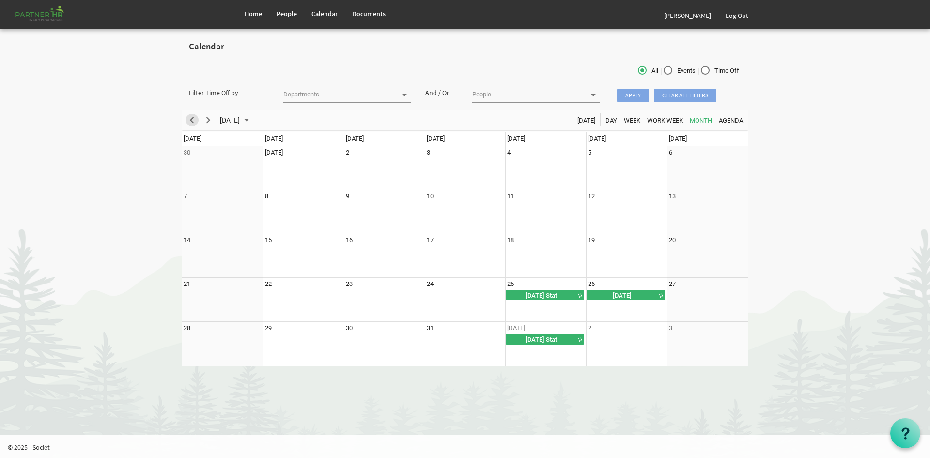
click at [193, 118] on span "Previous" at bounding box center [192, 120] width 12 height 12
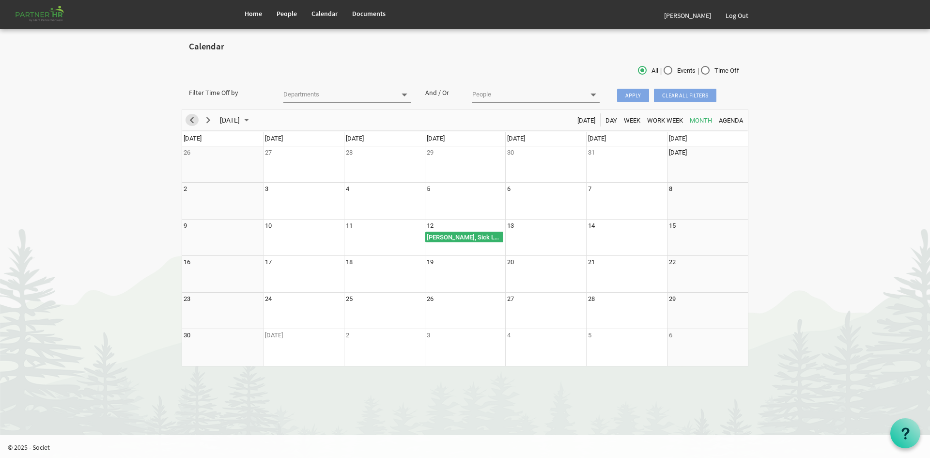
click at [193, 118] on span "Previous" at bounding box center [192, 120] width 12 height 12
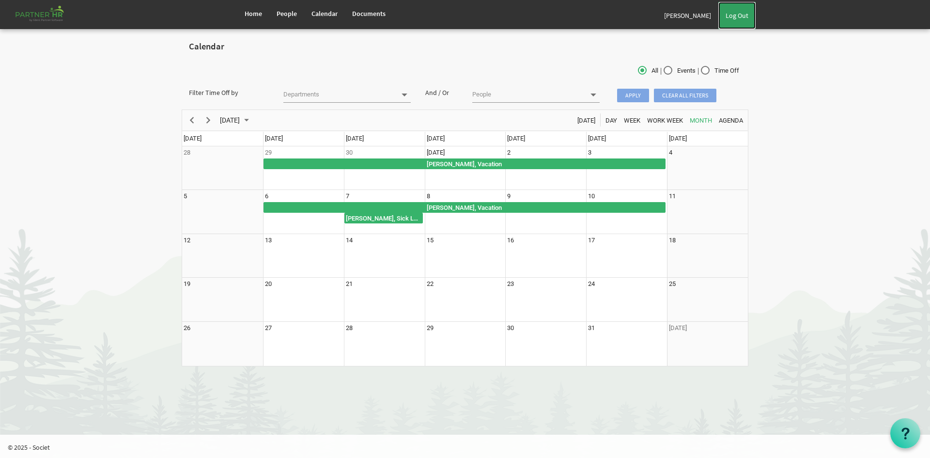
click at [740, 20] on link "Log Out" at bounding box center [736, 15] width 37 height 27
